Goal: Ask a question

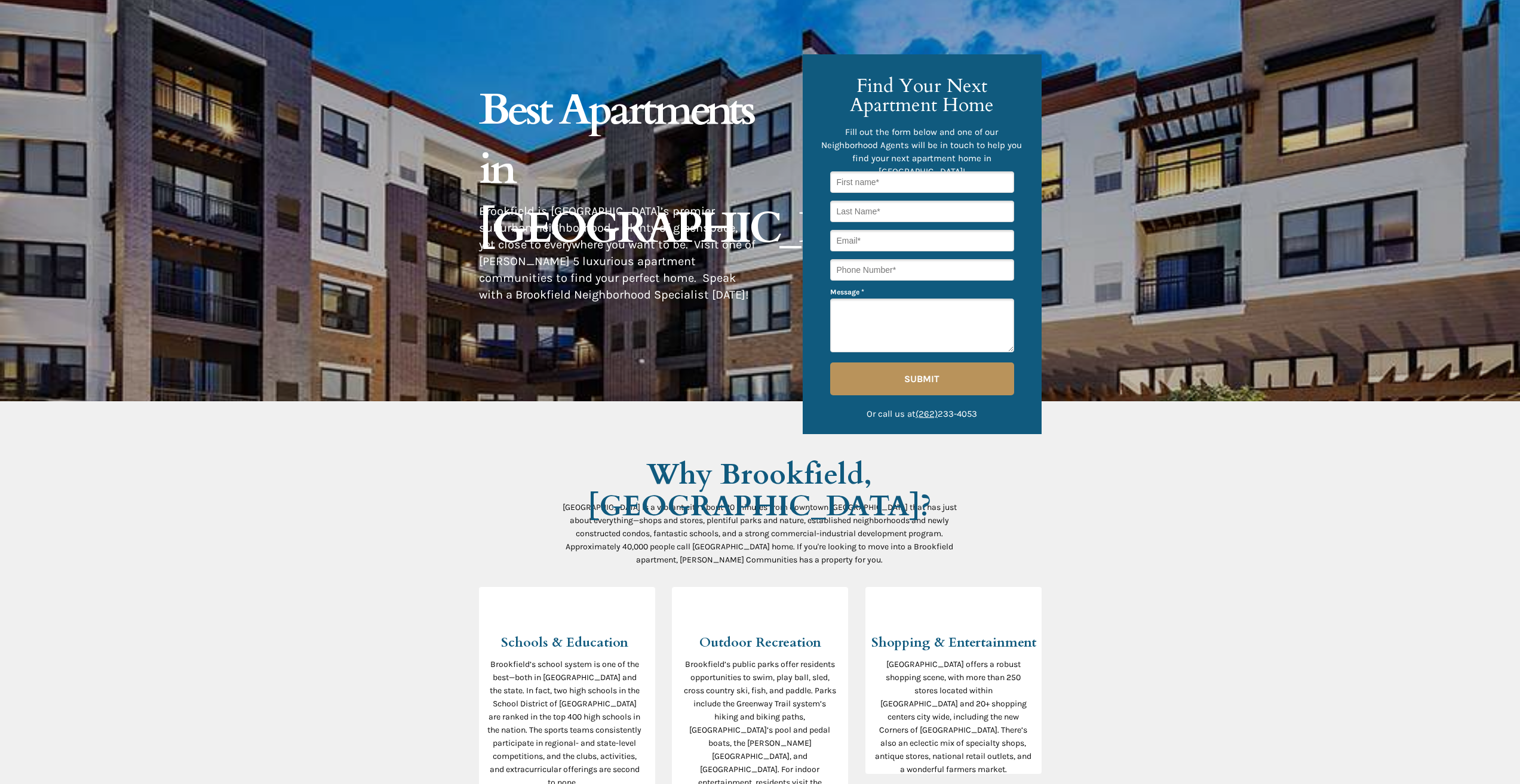
click at [750, 385] on div at bounding box center [760, 200] width 562 height 401
click at [517, 353] on div at bounding box center [760, 200] width 562 height 401
click at [603, 540] on p "[GEOGRAPHIC_DATA] is a vibrant city about 20 minutes from downtown [GEOGRAPHIC_…" at bounding box center [759, 533] width 394 height 66
click at [762, 322] on div at bounding box center [760, 200] width 562 height 401
click at [543, 355] on div at bounding box center [760, 200] width 562 height 401
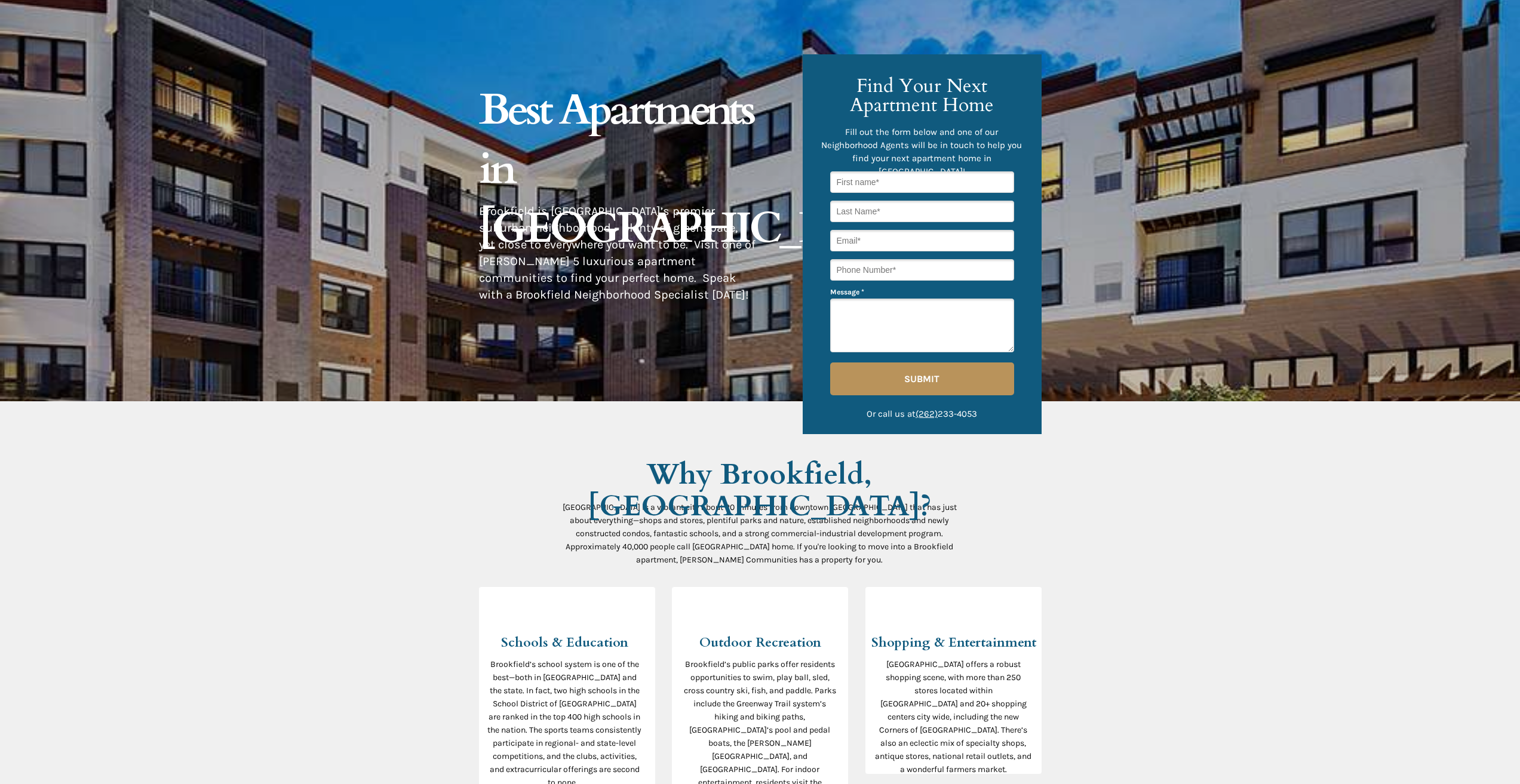
click at [703, 374] on div at bounding box center [760, 200] width 562 height 401
click at [628, 504] on span "[GEOGRAPHIC_DATA] is a vibrant city about 20 minutes from downtown [GEOGRAPHIC_…" at bounding box center [759, 534] width 394 height 63
click at [860, 350] on textarea "Message *" at bounding box center [922, 325] width 184 height 53
click at [665, 449] on div at bounding box center [760, 729] width 562 height 656
click at [712, 324] on div at bounding box center [760, 200] width 562 height 401
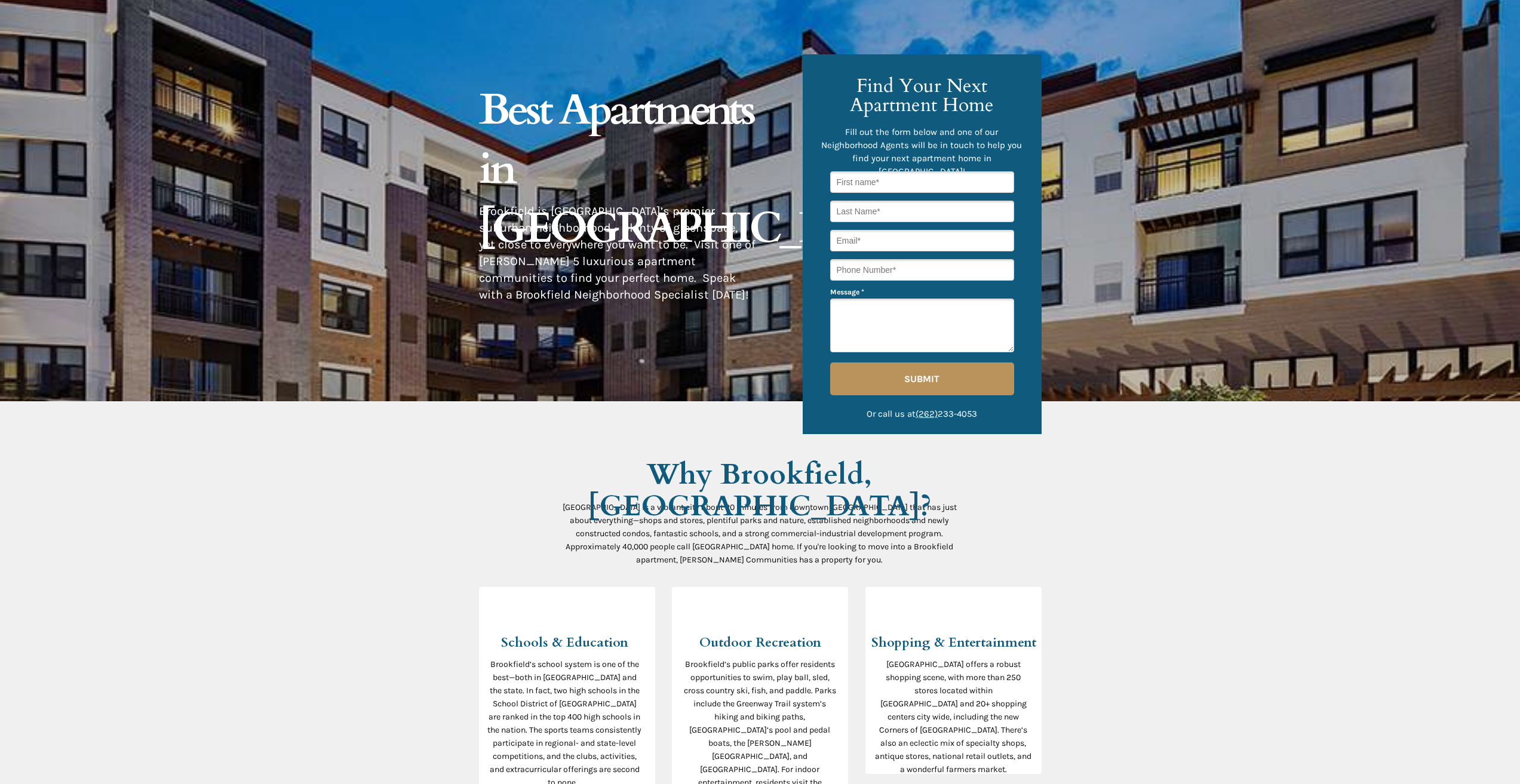
click at [707, 321] on div at bounding box center [760, 200] width 562 height 401
click at [695, 379] on div at bounding box center [760, 200] width 562 height 401
click at [391, 451] on div at bounding box center [760, 729] width 1520 height 656
click at [984, 489] on div at bounding box center [1020, 476] width 188 height 102
click at [599, 518] on span "[GEOGRAPHIC_DATA] is a vibrant city about 20 minutes from downtown [GEOGRAPHIC_…" at bounding box center [759, 534] width 394 height 63
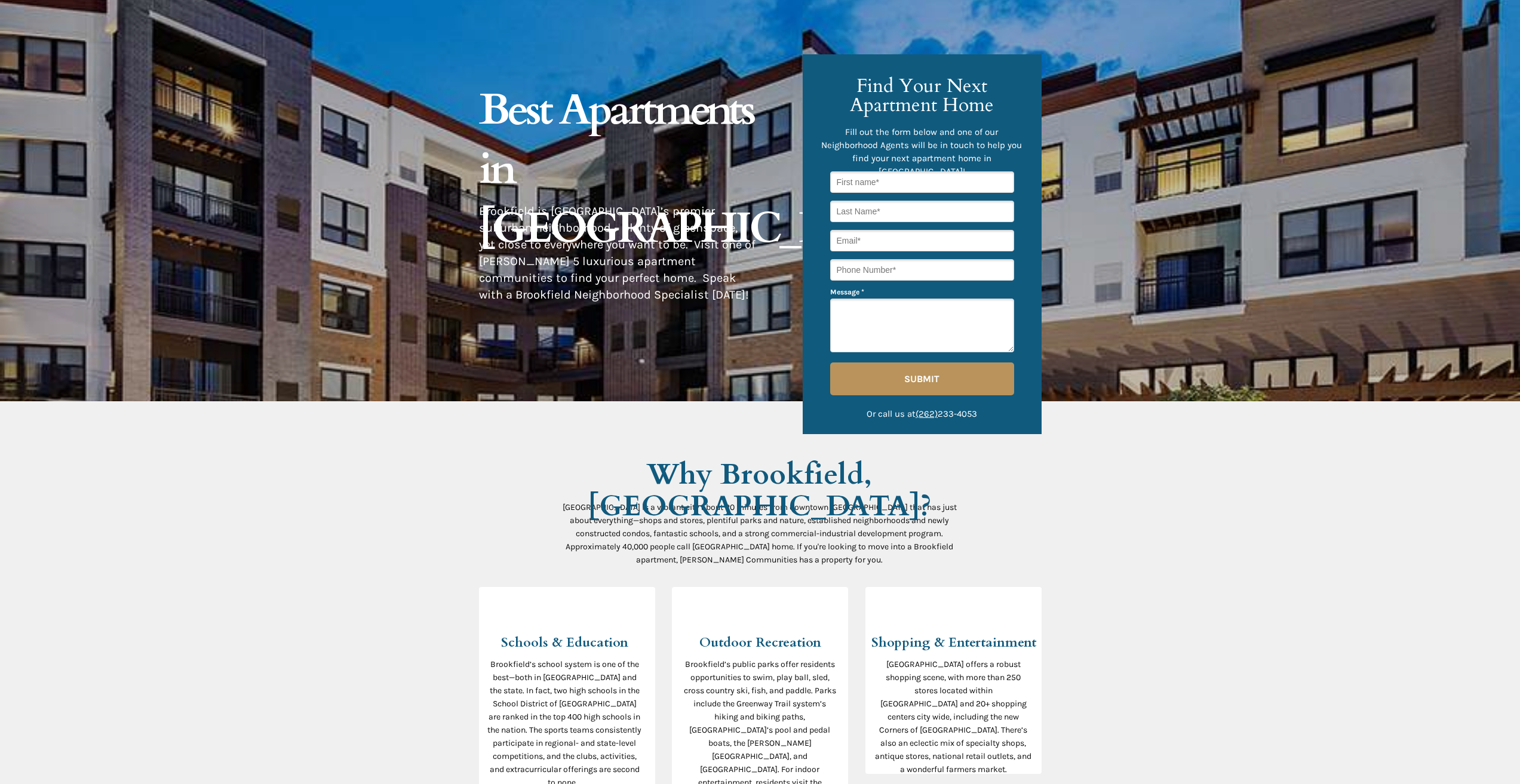
click at [625, 470] on span "Why Brookfield, [GEOGRAPHIC_DATA]?" at bounding box center [759, 490] width 344 height 70
